Goal: Information Seeking & Learning: Learn about a topic

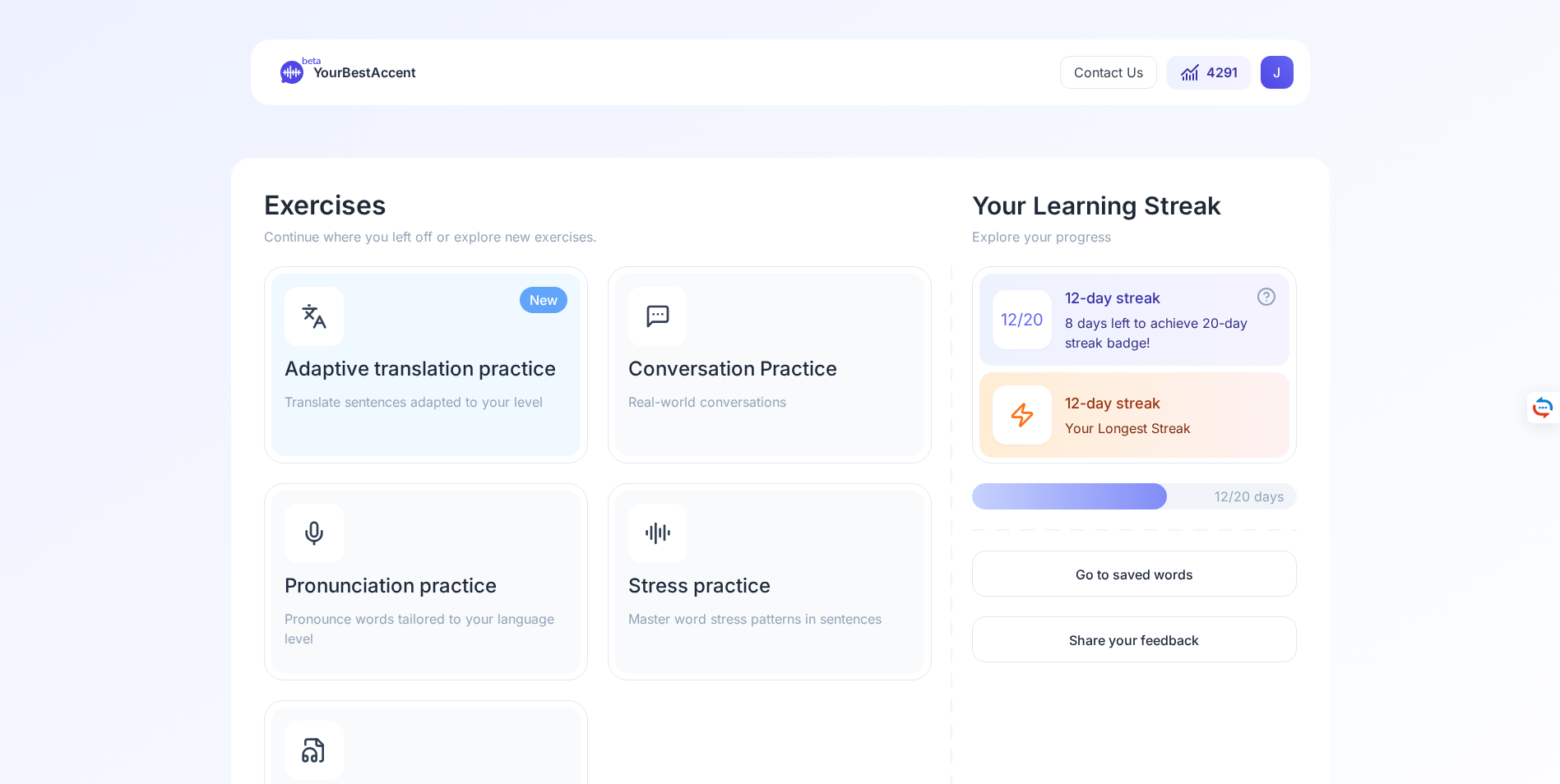
click at [394, 571] on div "Pronunciation practice Pronounce words tailored to your language level" at bounding box center [425, 582] width 309 height 183
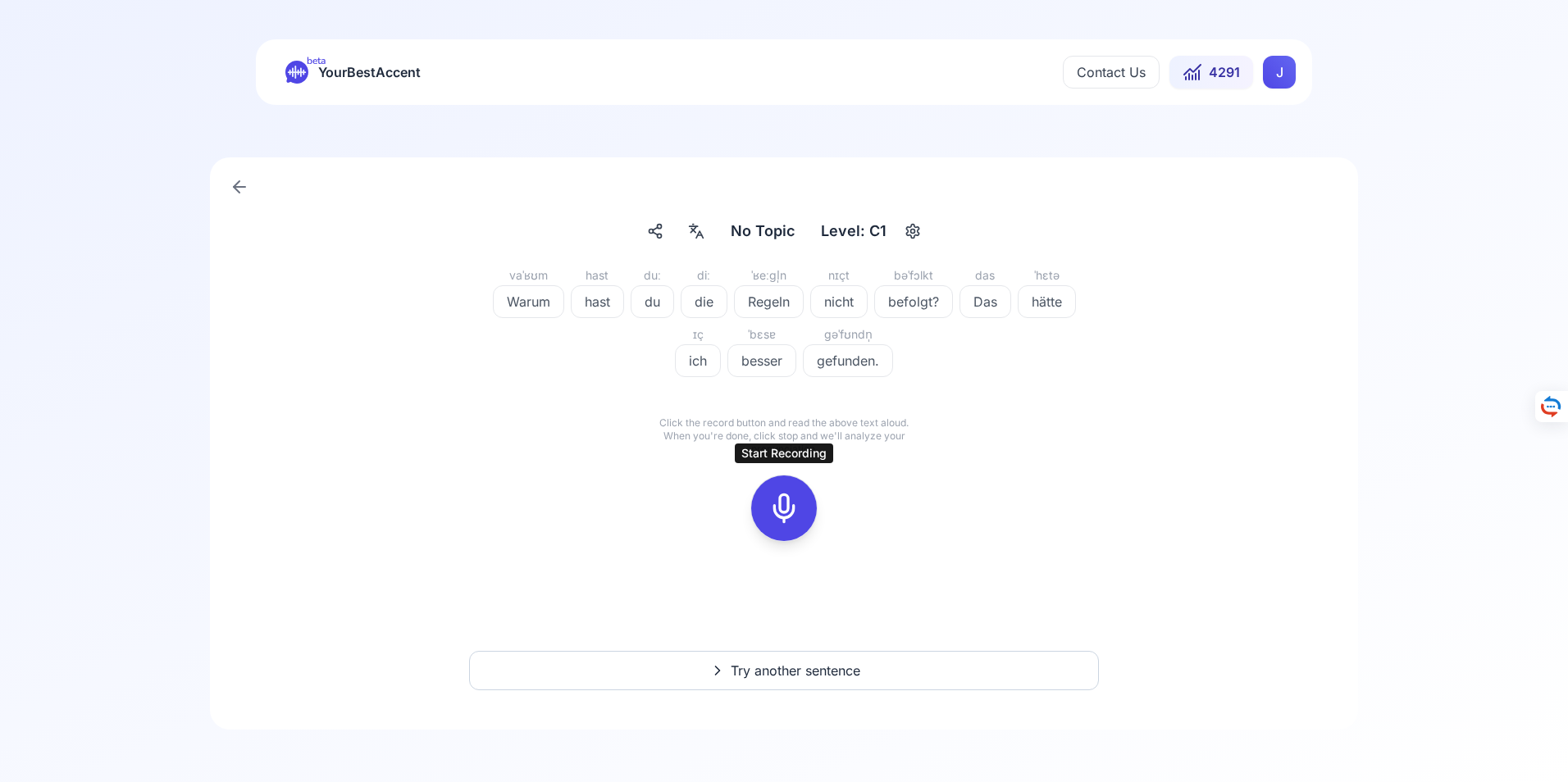
click at [784, 506] on icon at bounding box center [783, 508] width 33 height 33
click at [783, 517] on icon at bounding box center [783, 508] width 33 height 33
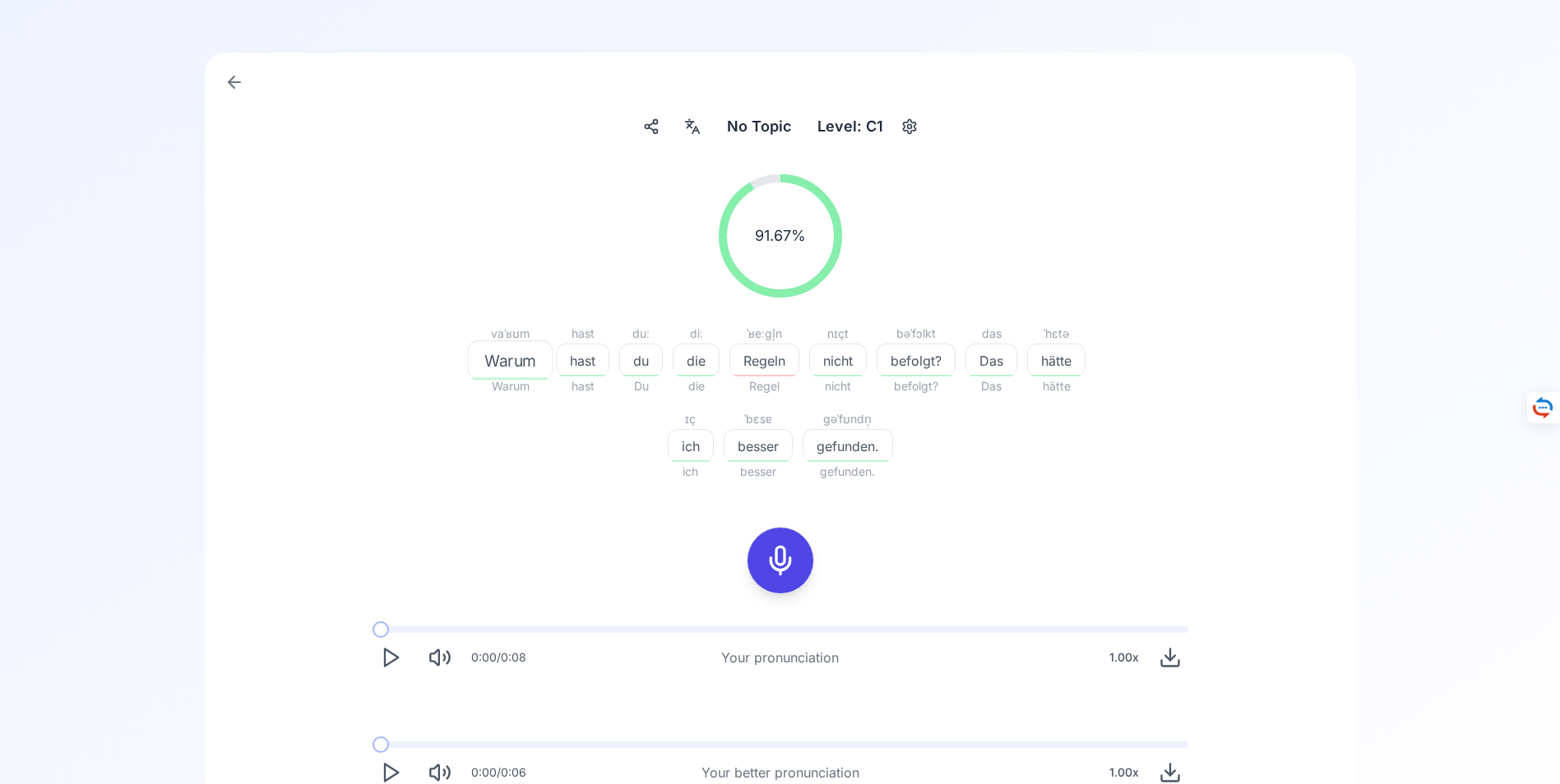
scroll to position [188, 0]
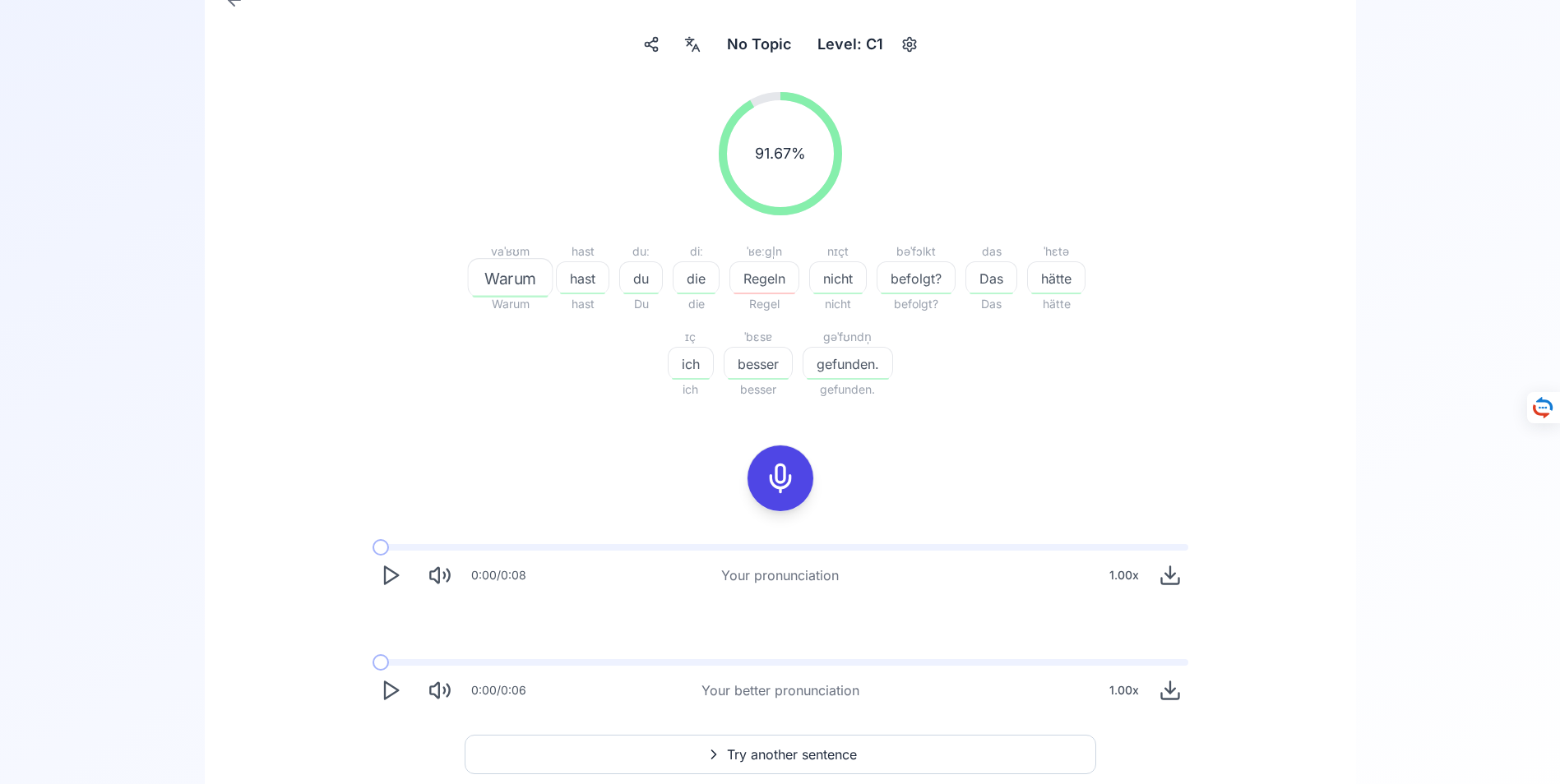
click at [390, 689] on icon "Play" at bounding box center [390, 690] width 23 height 23
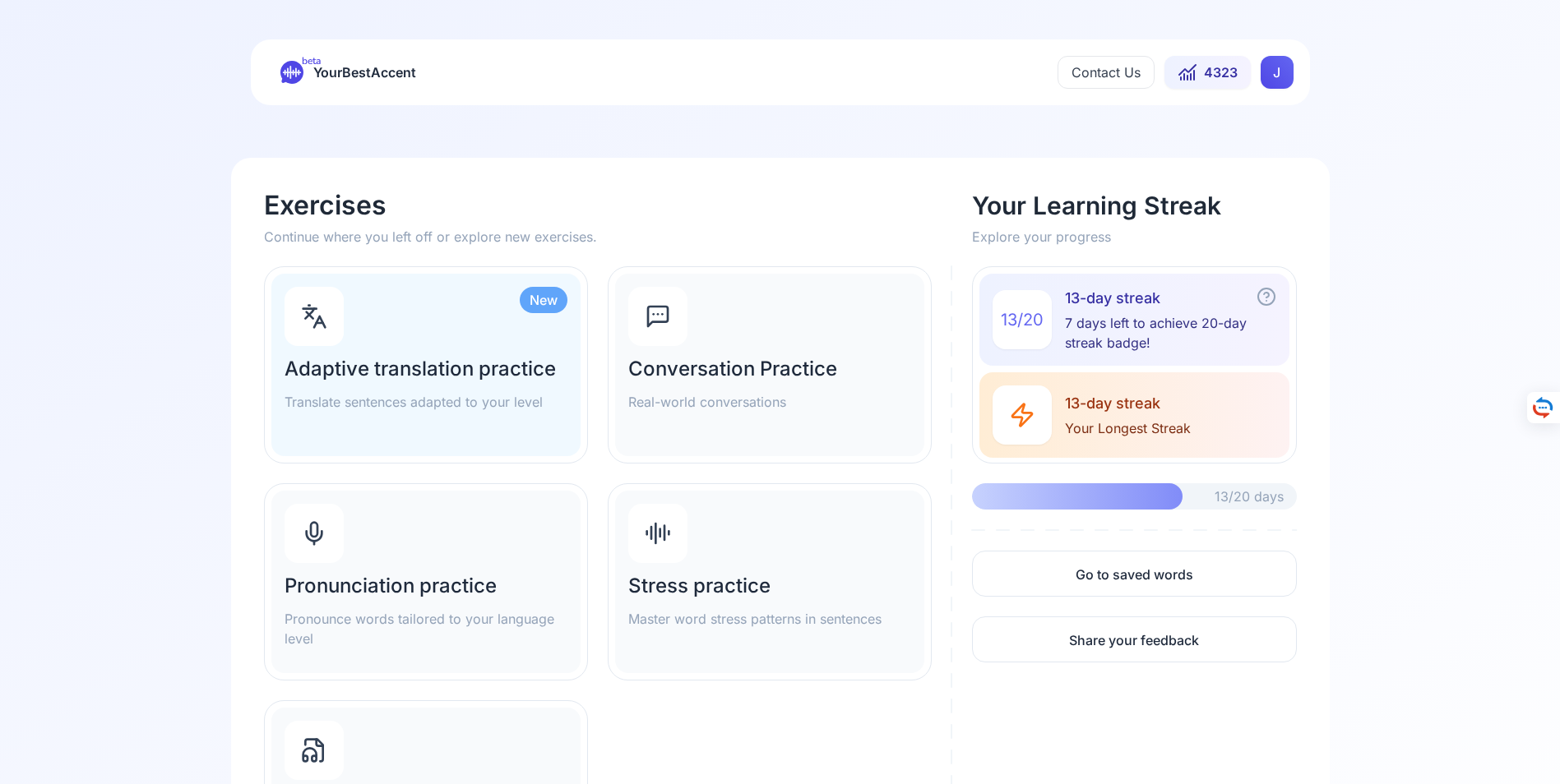
click at [445, 369] on h2 "Adaptive translation practice" at bounding box center [426, 369] width 283 height 27
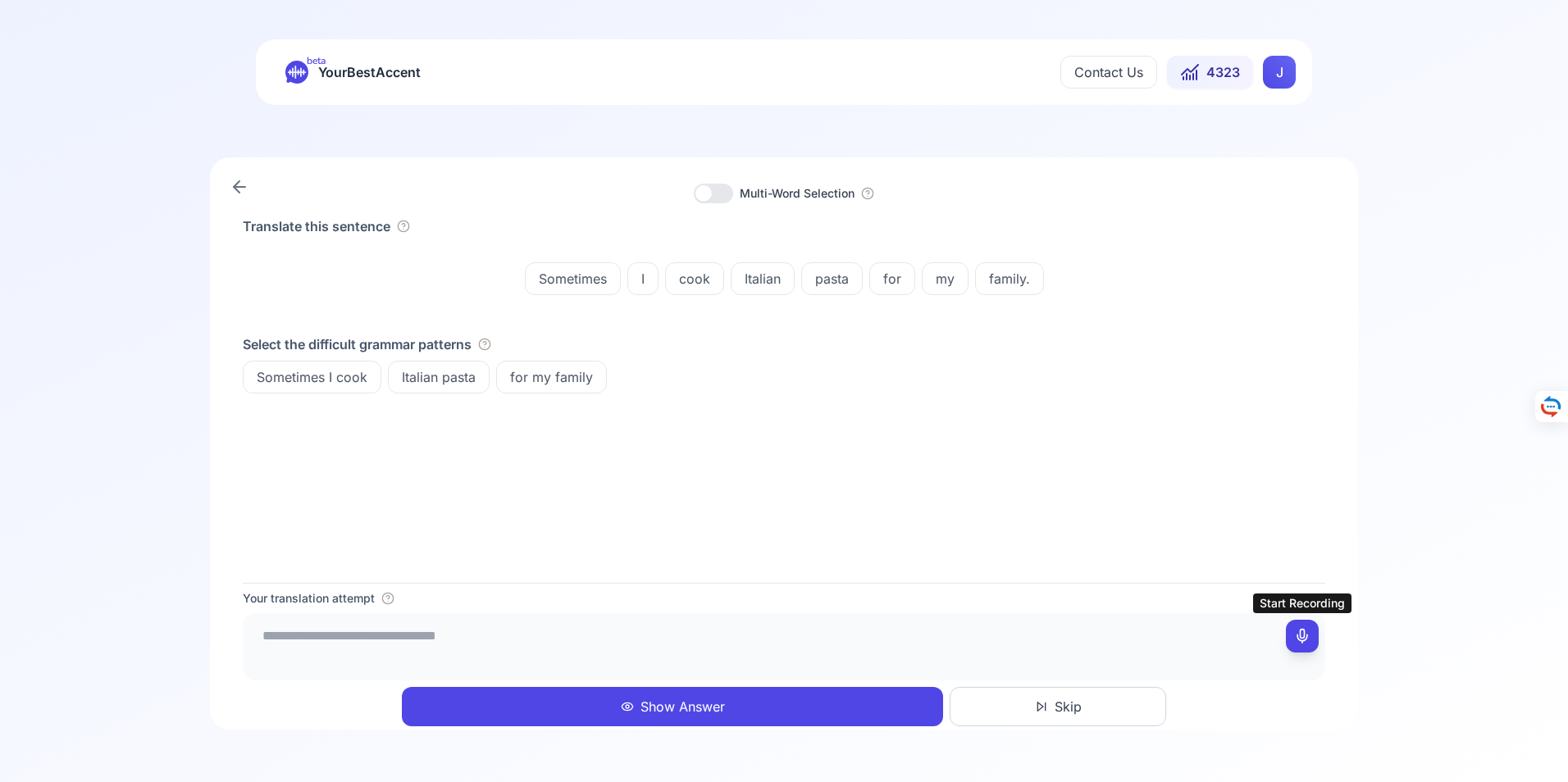
click at [1301, 634] on icon at bounding box center [1302, 635] width 17 height 17
click at [1304, 636] on icon at bounding box center [1302, 635] width 17 height 17
click at [503, 646] on textarea "**********" at bounding box center [784, 644] width 1069 height 49
type textarea "**********"
click at [690, 705] on button "Show Answer" at bounding box center [672, 707] width 541 height 40
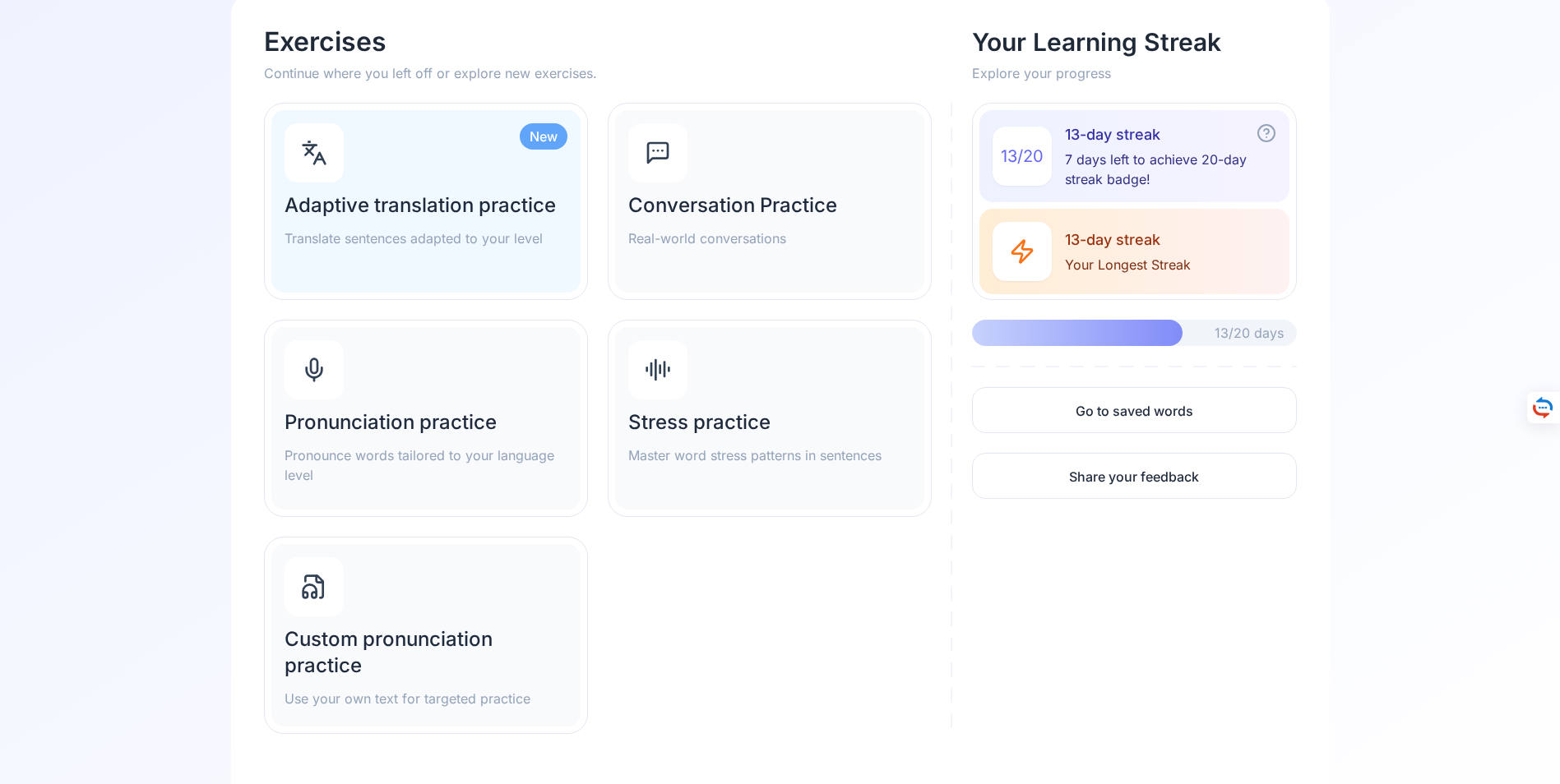
scroll to position [165, 0]
click at [719, 207] on h2 "Conversation Practice" at bounding box center [770, 204] width 283 height 27
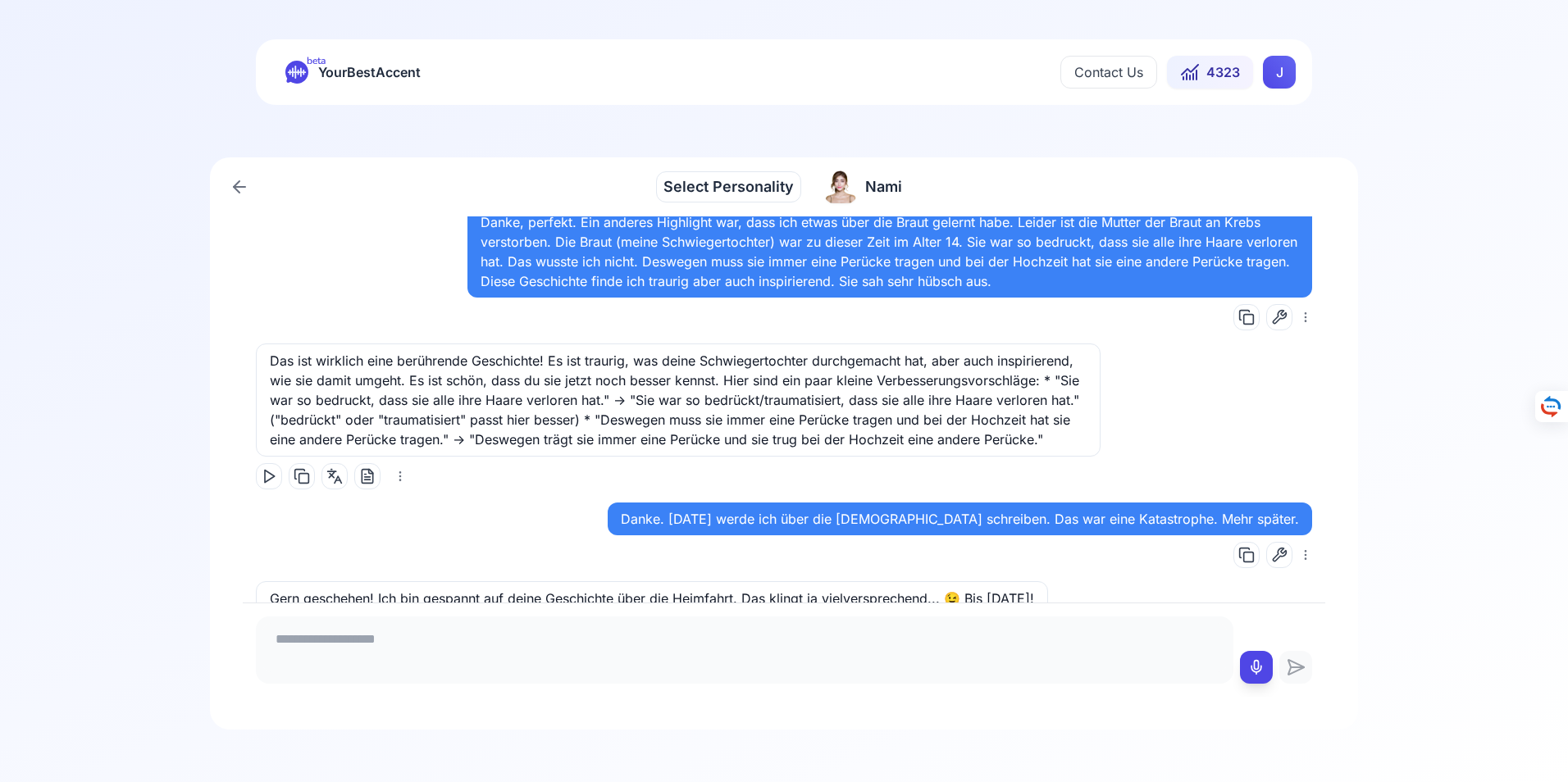
scroll to position [12151, 0]
